Goal: Task Accomplishment & Management: Use online tool/utility

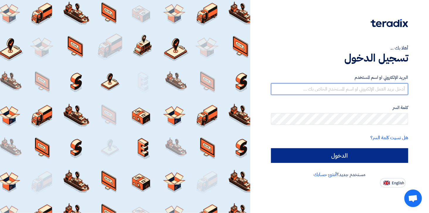
type input "[EMAIL_ADDRESS][DOMAIN_NAME]"
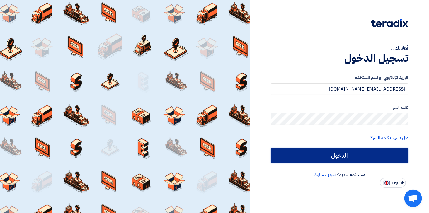
click at [339, 149] on input "الدخول" at bounding box center [339, 155] width 137 height 15
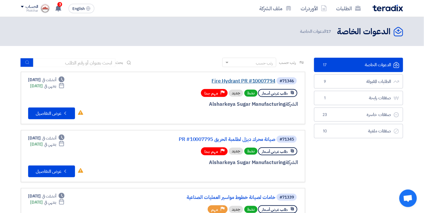
click at [239, 83] on link "Fire Hydrant PR #10007794" at bounding box center [216, 80] width 117 height 5
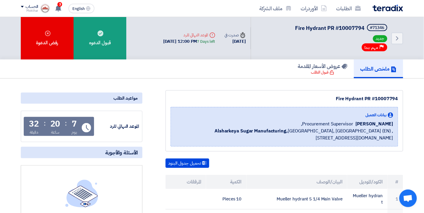
click at [397, 6] on img at bounding box center [388, 8] width 30 height 7
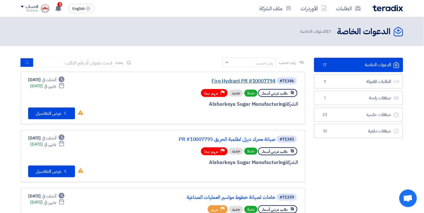
click at [268, 81] on link "Fire Hydrant PR #10007794" at bounding box center [216, 80] width 117 height 5
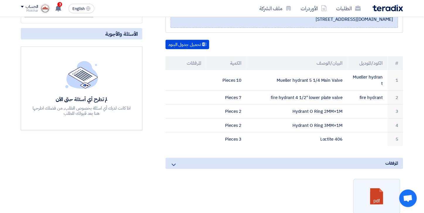
scroll to position [130, 0]
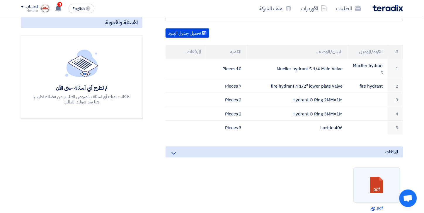
click at [391, 5] on img at bounding box center [388, 8] width 30 height 7
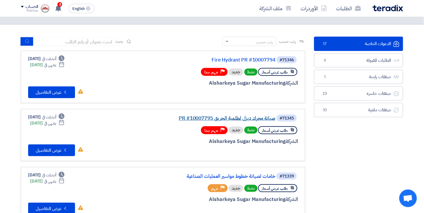
scroll to position [33, 0]
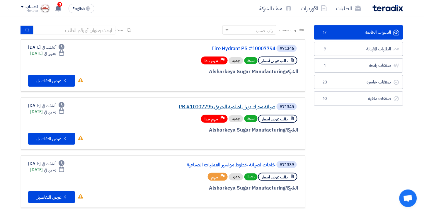
click at [266, 106] on link "صيانة محرك ديزل لطلمبة الحريق PR #10007795" at bounding box center [216, 106] width 117 height 5
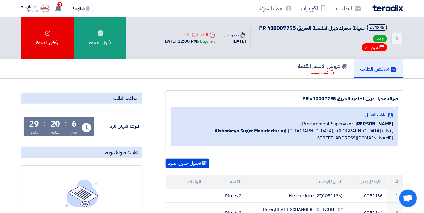
click at [384, 11] on img at bounding box center [388, 8] width 30 height 7
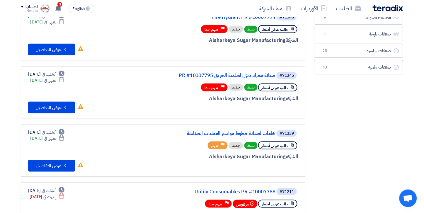
scroll to position [65, 0]
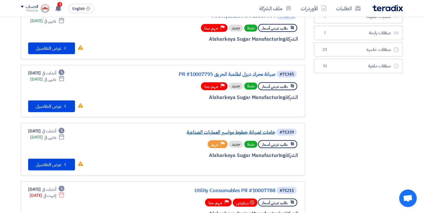
click at [267, 130] on link "خامات لصيانة خطوط مواسير العمليات الصناعية" at bounding box center [216, 132] width 117 height 5
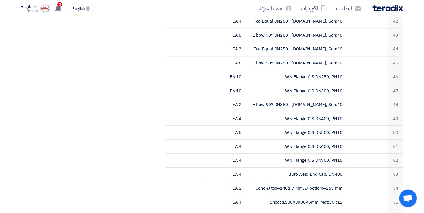
scroll to position [879, 0]
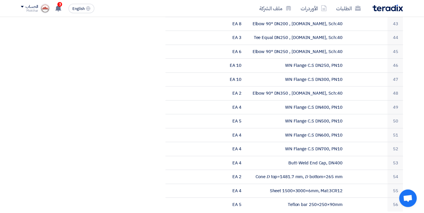
click at [397, 6] on img at bounding box center [388, 8] width 30 height 7
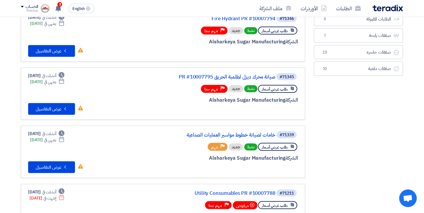
scroll to position [65, 0]
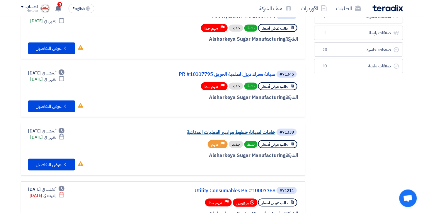
click at [261, 131] on link "خامات لصيانة خطوط مواسير العمليات الصناعية" at bounding box center [216, 132] width 117 height 5
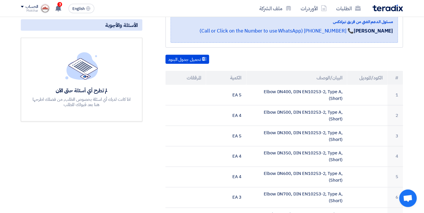
scroll to position [130, 0]
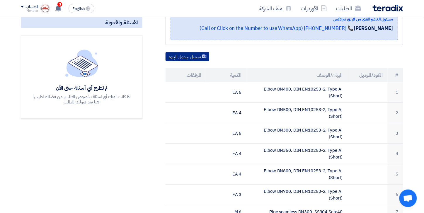
click at [186, 52] on button "تحميل جدول البنود" at bounding box center [187, 56] width 44 height 9
